Goal: Task Accomplishment & Management: Manage account settings

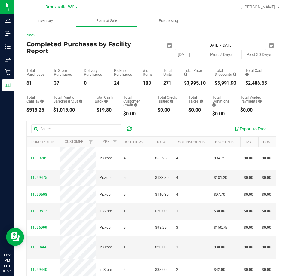
click at [66, 7] on span "Brooksville WC" at bounding box center [59, 7] width 29 height 5
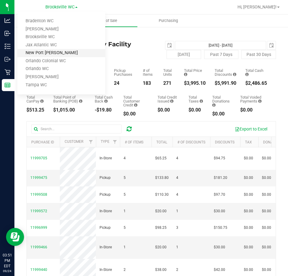
click at [61, 51] on link "New Port [PERSON_NAME]" at bounding box center [61, 53] width 88 height 8
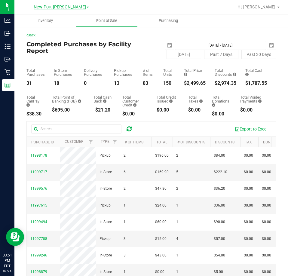
click at [64, 8] on span "New Port [PERSON_NAME]" at bounding box center [60, 7] width 52 height 5
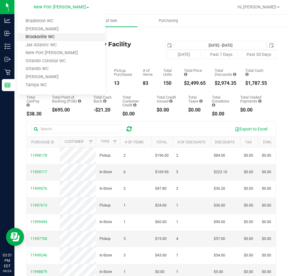
click at [74, 38] on link "Brooksville WC" at bounding box center [61, 37] width 88 height 8
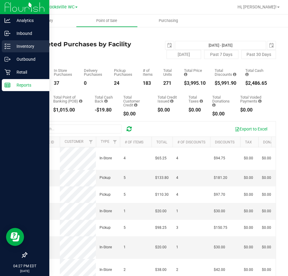
click at [11, 42] on div "Inventory" at bounding box center [26, 46] width 48 height 12
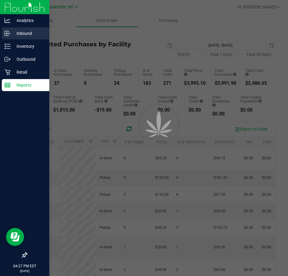
click at [13, 36] on p "Inbound" at bounding box center [29, 33] width 36 height 7
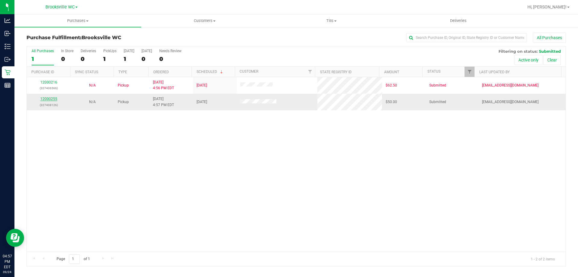
click at [48, 100] on link "12000255" at bounding box center [48, 99] width 17 height 4
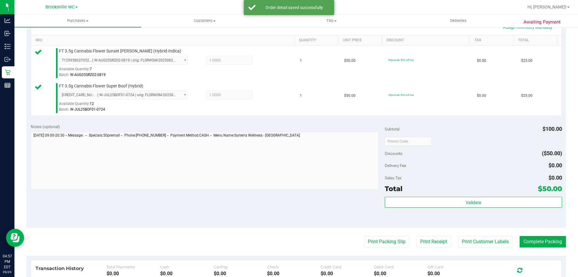
scroll to position [181, 0]
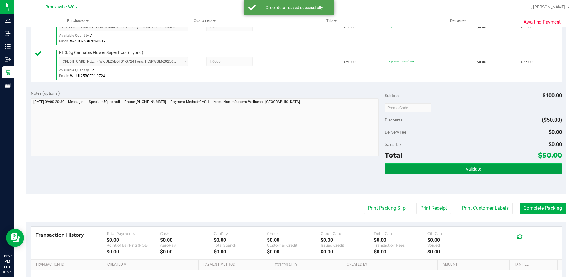
click at [288, 164] on button "Validate" at bounding box center [473, 168] width 177 height 11
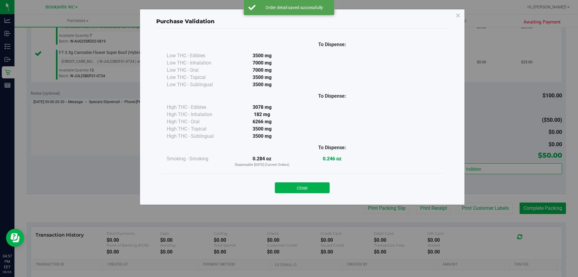
drag, startPoint x: 300, startPoint y: 185, endPoint x: 266, endPoint y: 189, distance: 34.9
click at [288, 185] on button "Close" at bounding box center [302, 187] width 55 height 11
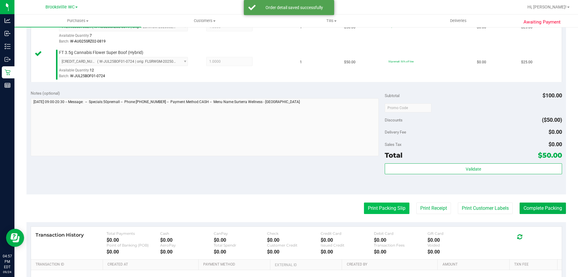
click at [288, 207] on button "Print Packing Slip" at bounding box center [386, 207] width 45 height 11
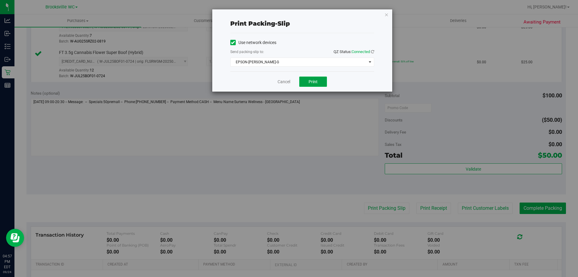
click at [288, 80] on span "Print" at bounding box center [313, 81] width 9 height 5
click at [288, 69] on div "Use network devices Send packing-slip to: QZ Status: Connected EPSON-BECKY-G Ch…" at bounding box center [302, 52] width 144 height 38
click at [288, 65] on span "EPSON-BECKY-G" at bounding box center [299, 62] width 136 height 8
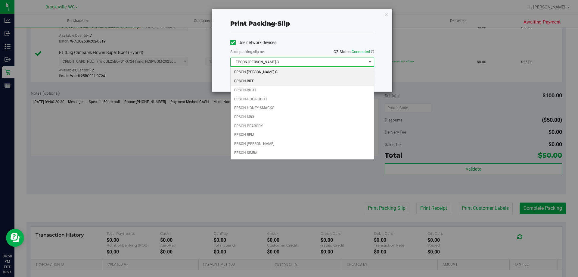
click at [272, 81] on li "EPSON-BIFF" at bounding box center [302, 81] width 143 height 9
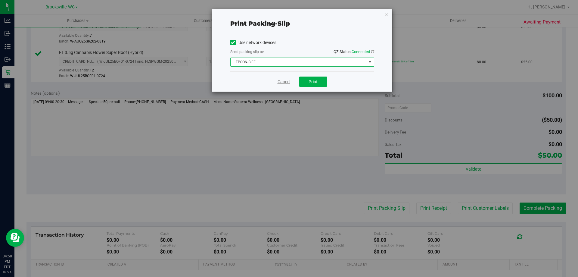
click at [284, 80] on link "Cancel" at bounding box center [284, 82] width 13 height 6
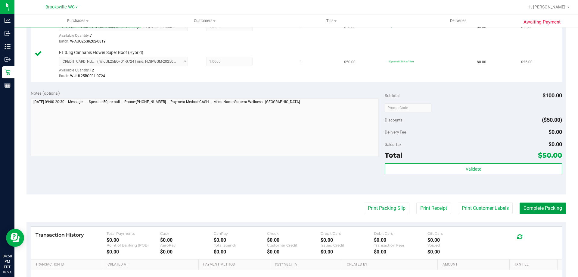
click at [288, 213] on button "Complete Packing" at bounding box center [543, 207] width 46 height 11
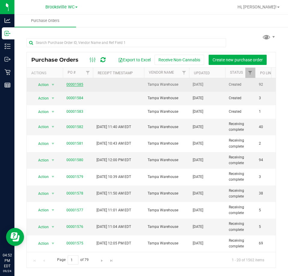
click at [73, 83] on link "00001585" at bounding box center [75, 84] width 17 height 4
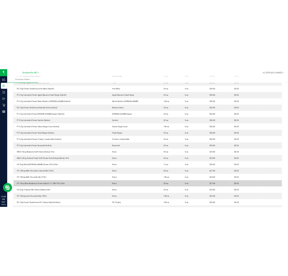
scroll to position [963, 0]
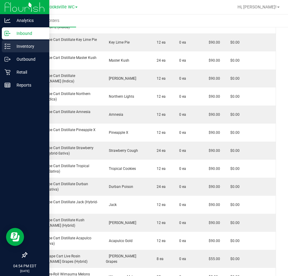
click at [11, 44] on p "Inventory" at bounding box center [29, 46] width 36 height 7
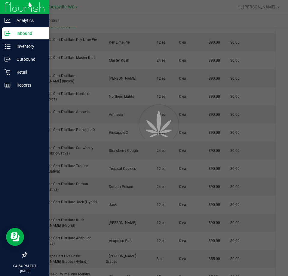
click at [15, 34] on p "Inbound" at bounding box center [29, 33] width 36 height 7
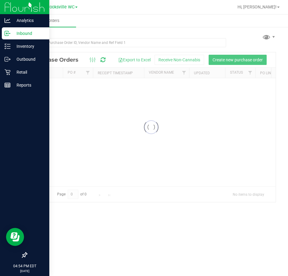
click at [15, 34] on p "Inbound" at bounding box center [29, 33] width 36 height 7
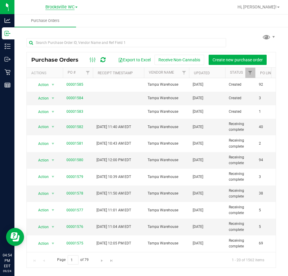
click at [65, 7] on span "Brooksville WC" at bounding box center [59, 7] width 29 height 5
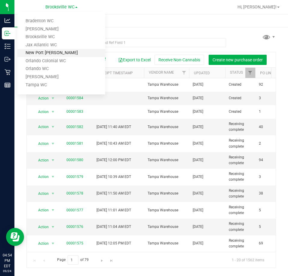
click at [56, 50] on link "New Port [PERSON_NAME]" at bounding box center [61, 53] width 88 height 8
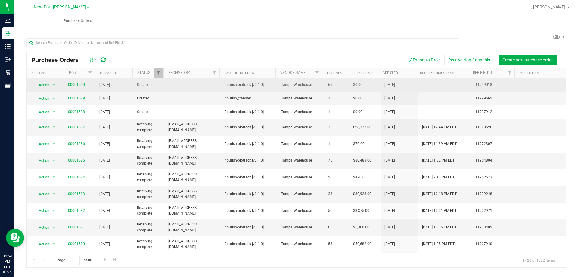
click at [78, 83] on link "00001590" at bounding box center [76, 84] width 17 height 4
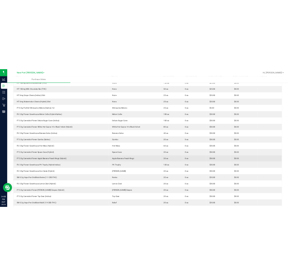
scroll to position [120, 0]
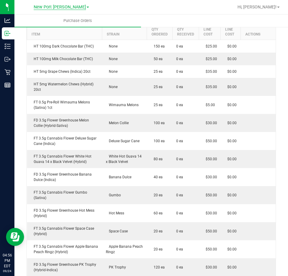
click at [59, 5] on span "New Port [PERSON_NAME]" at bounding box center [60, 7] width 52 height 5
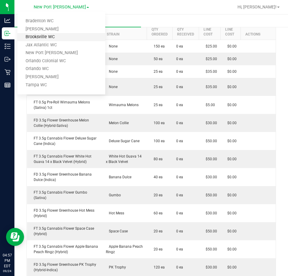
click at [42, 38] on link "Brooksville WC" at bounding box center [61, 37] width 88 height 8
